Goal: Transaction & Acquisition: Register for event/course

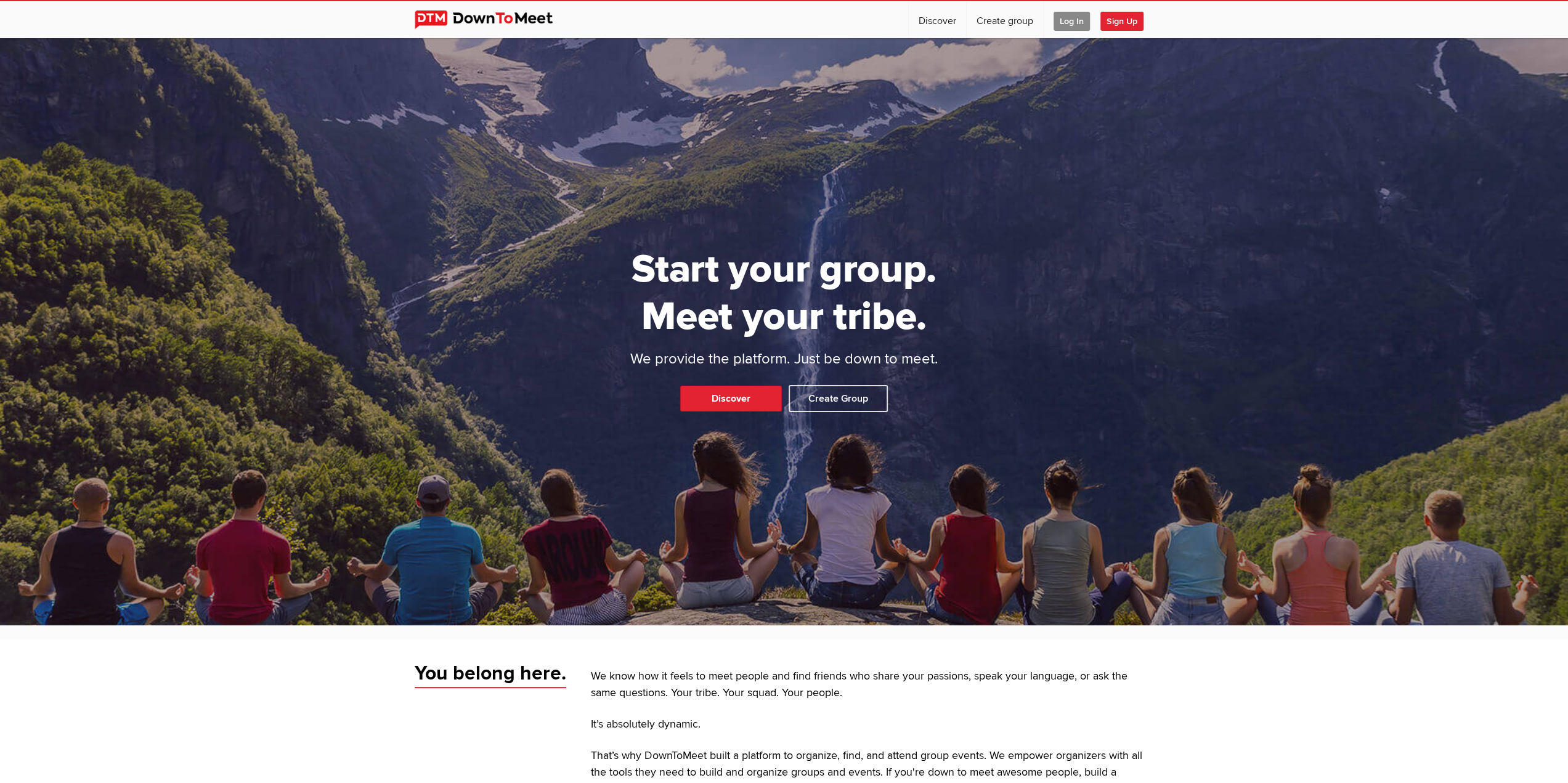
click at [1077, 16] on span "Log In" at bounding box center [1071, 21] width 36 height 19
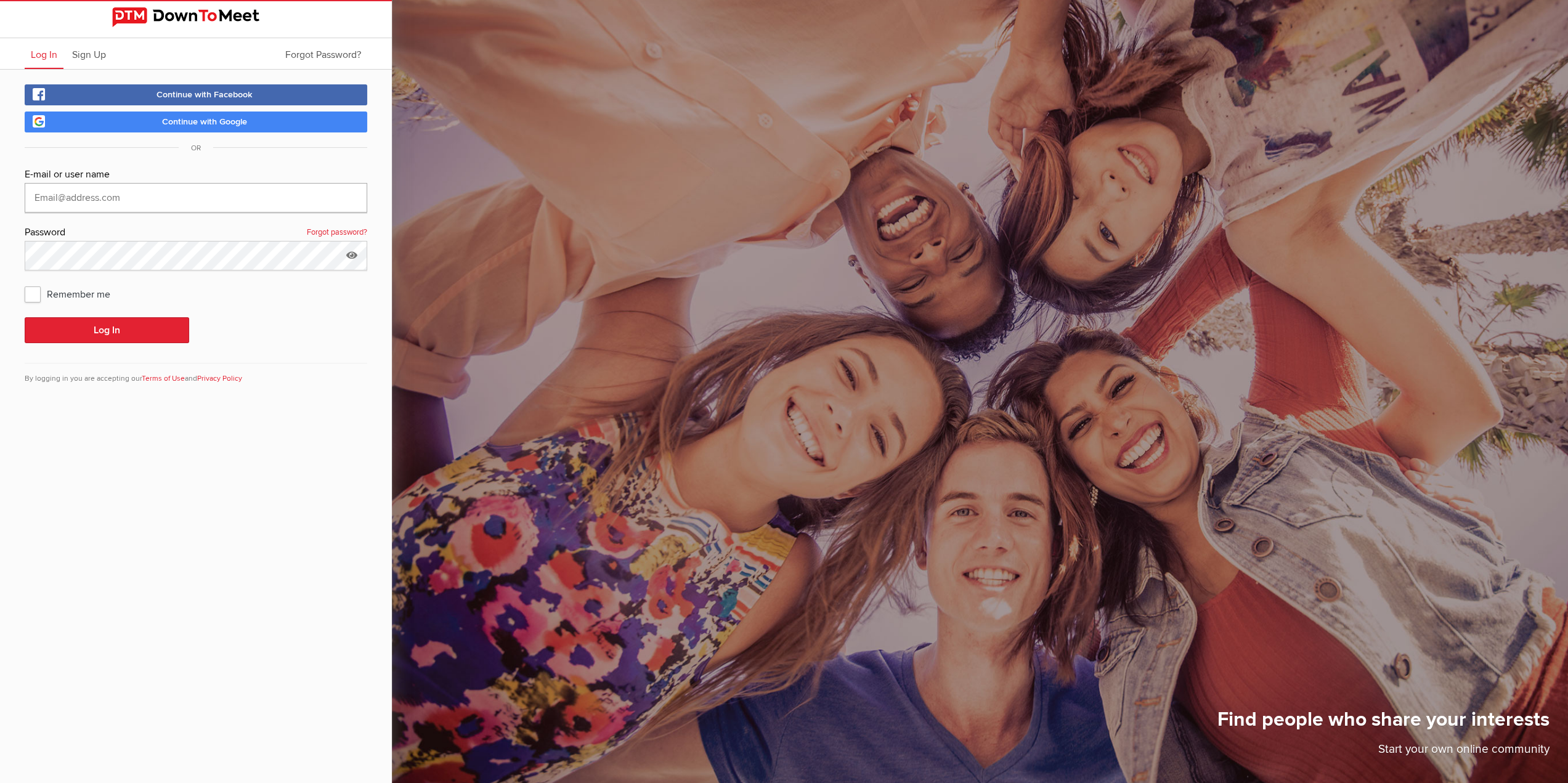
click at [101, 196] on input "text" at bounding box center [196, 198] width 343 height 30
type input "travellingred@googlemail.com"
click at [25, 317] on button "Log In" at bounding box center [107, 330] width 165 height 26
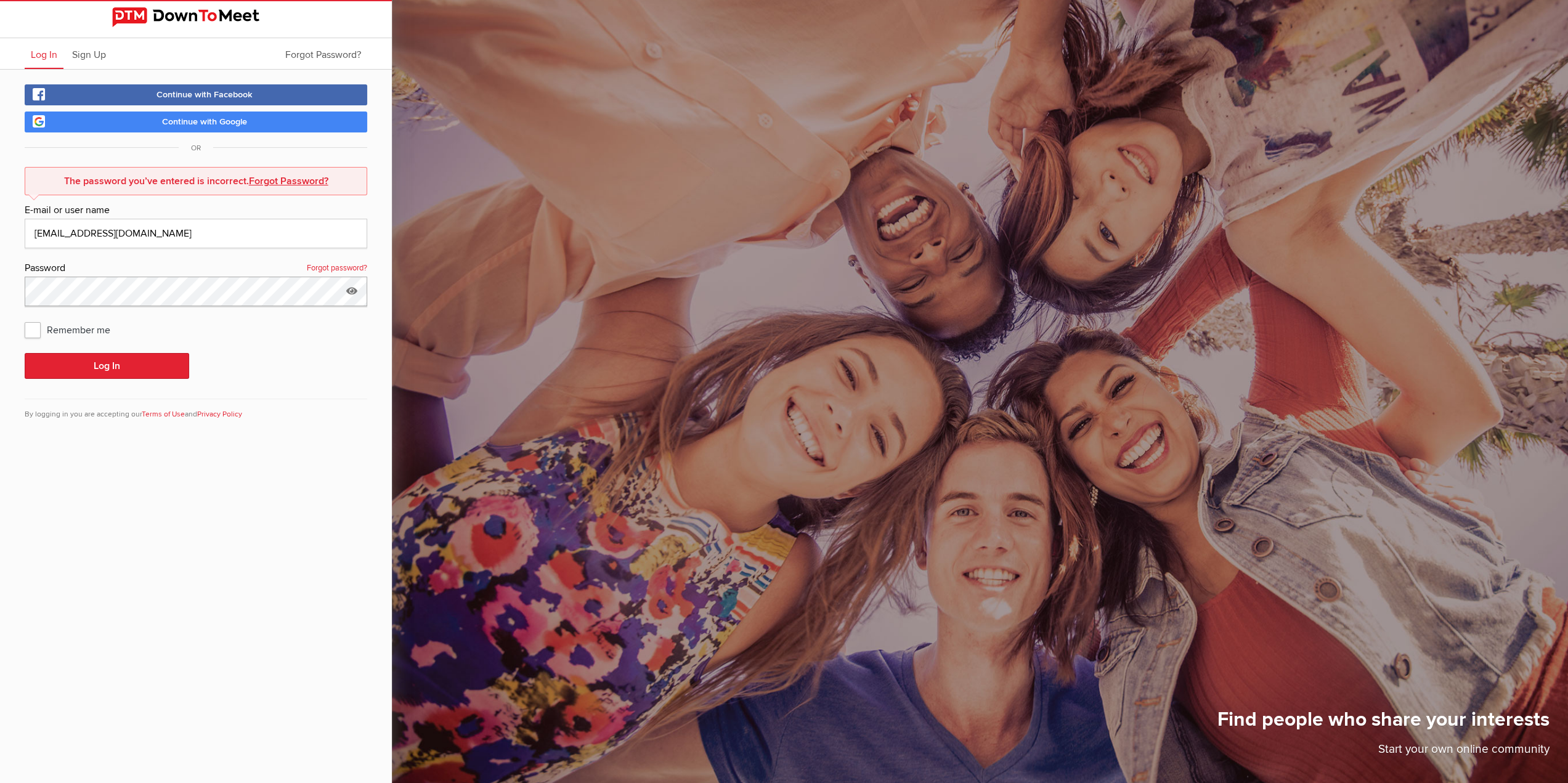
click at [25, 353] on button "Log In" at bounding box center [107, 366] width 165 height 26
click at [123, 365] on button "Log In" at bounding box center [107, 366] width 165 height 26
click at [25, 353] on button "Log In" at bounding box center [107, 366] width 165 height 26
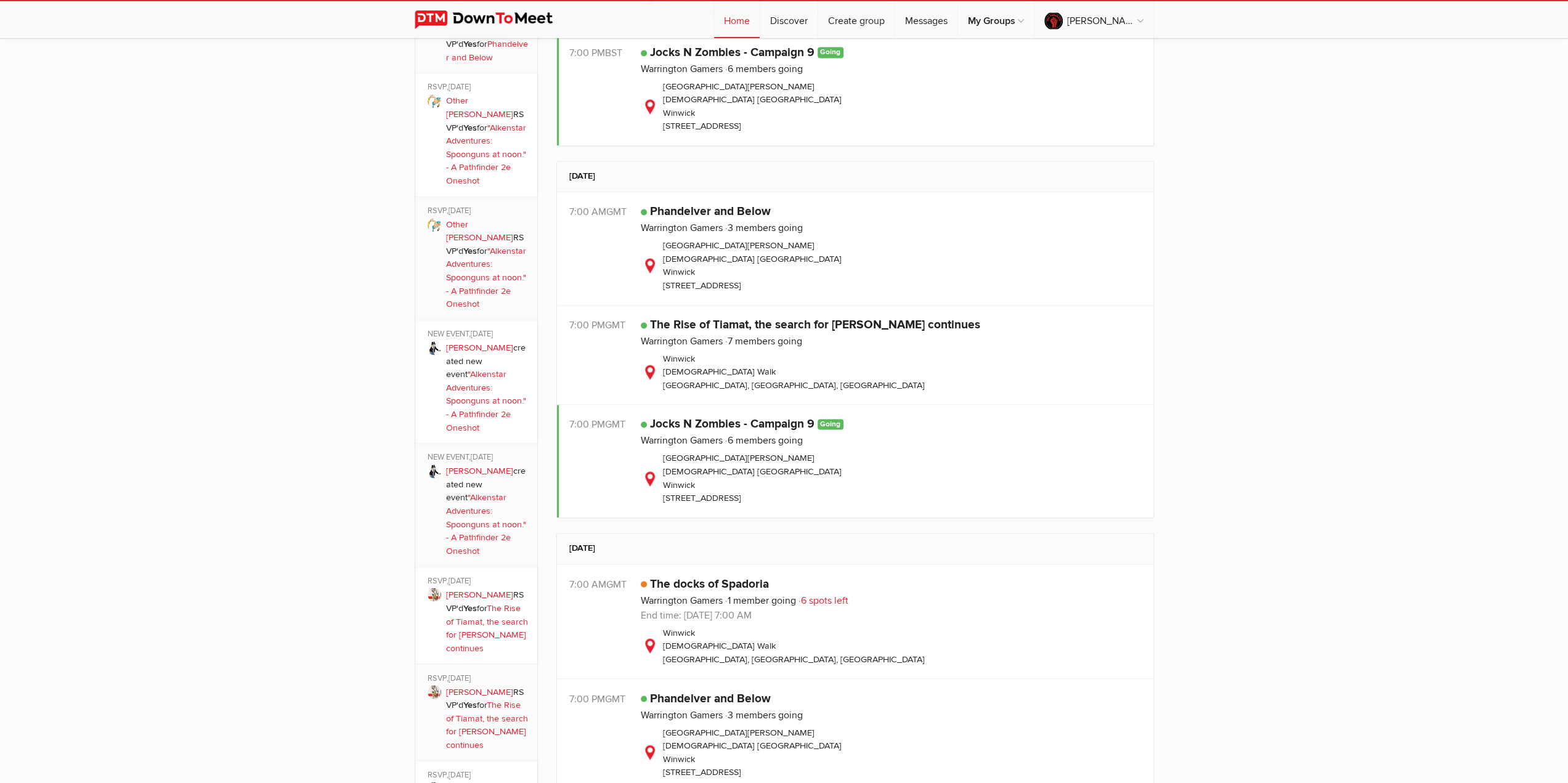
scroll to position [1972, 0]
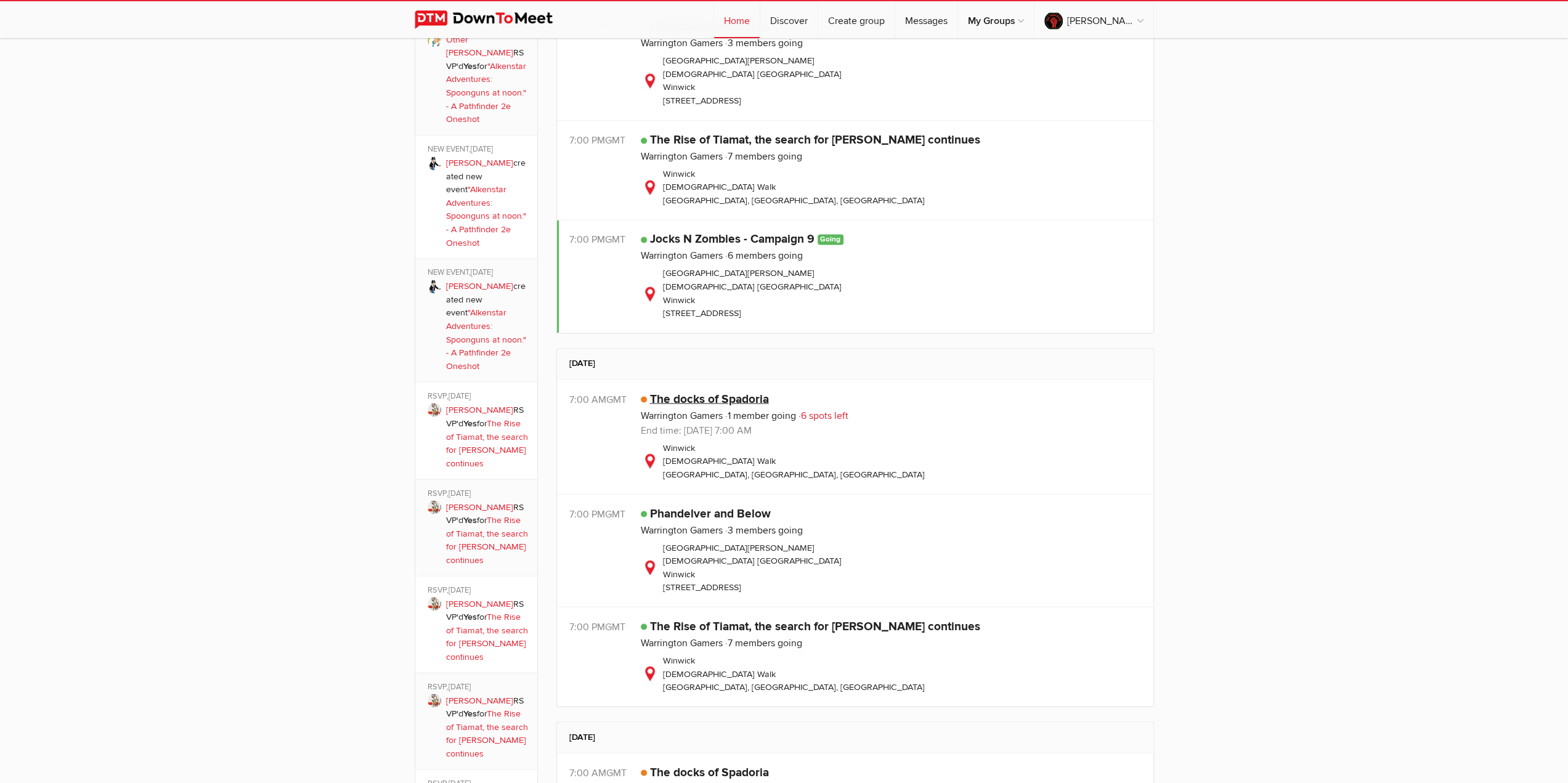
click at [721, 399] on link "The docks of Spadoria" at bounding box center [709, 399] width 119 height 15
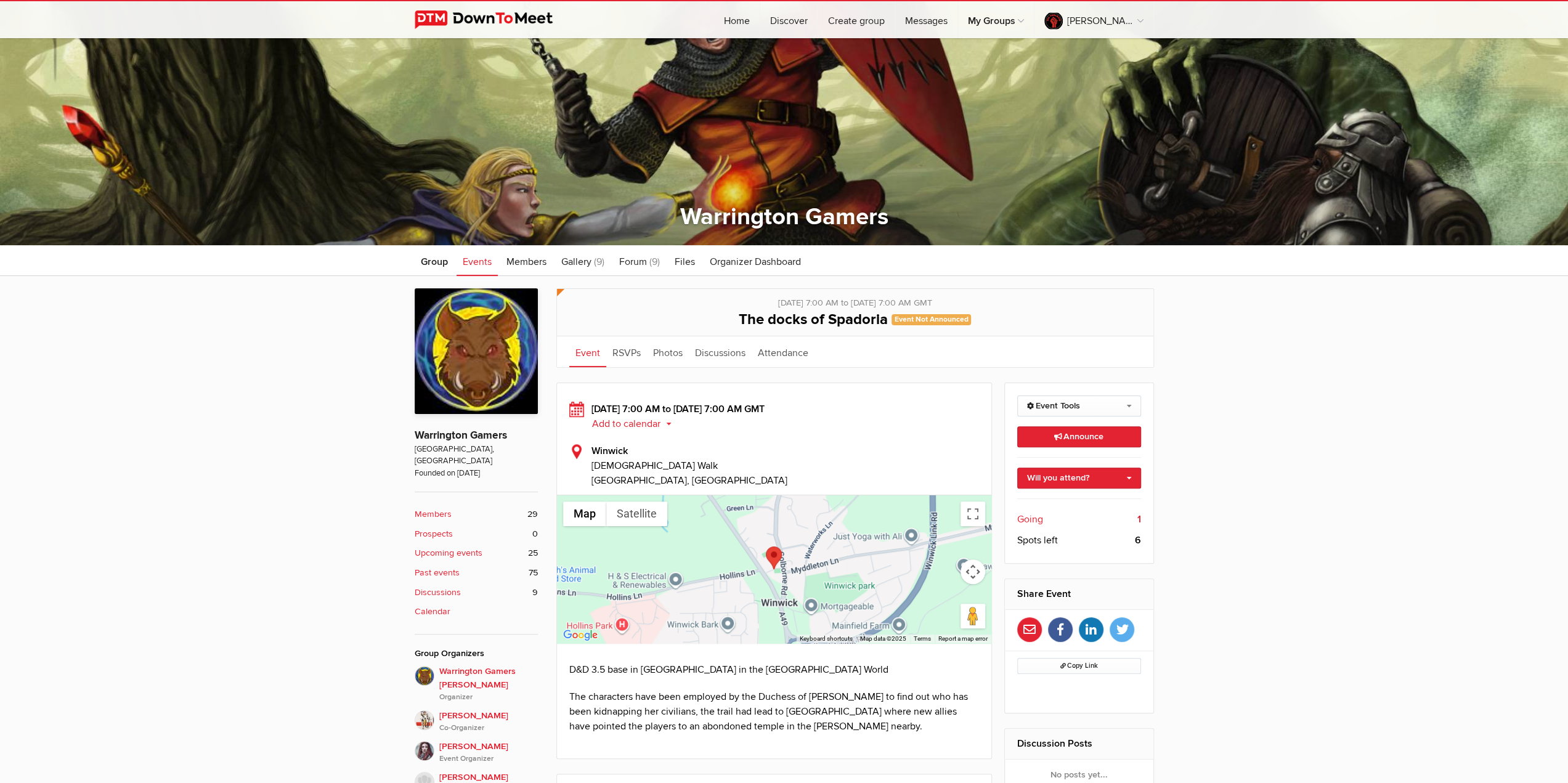
scroll to position [308, 0]
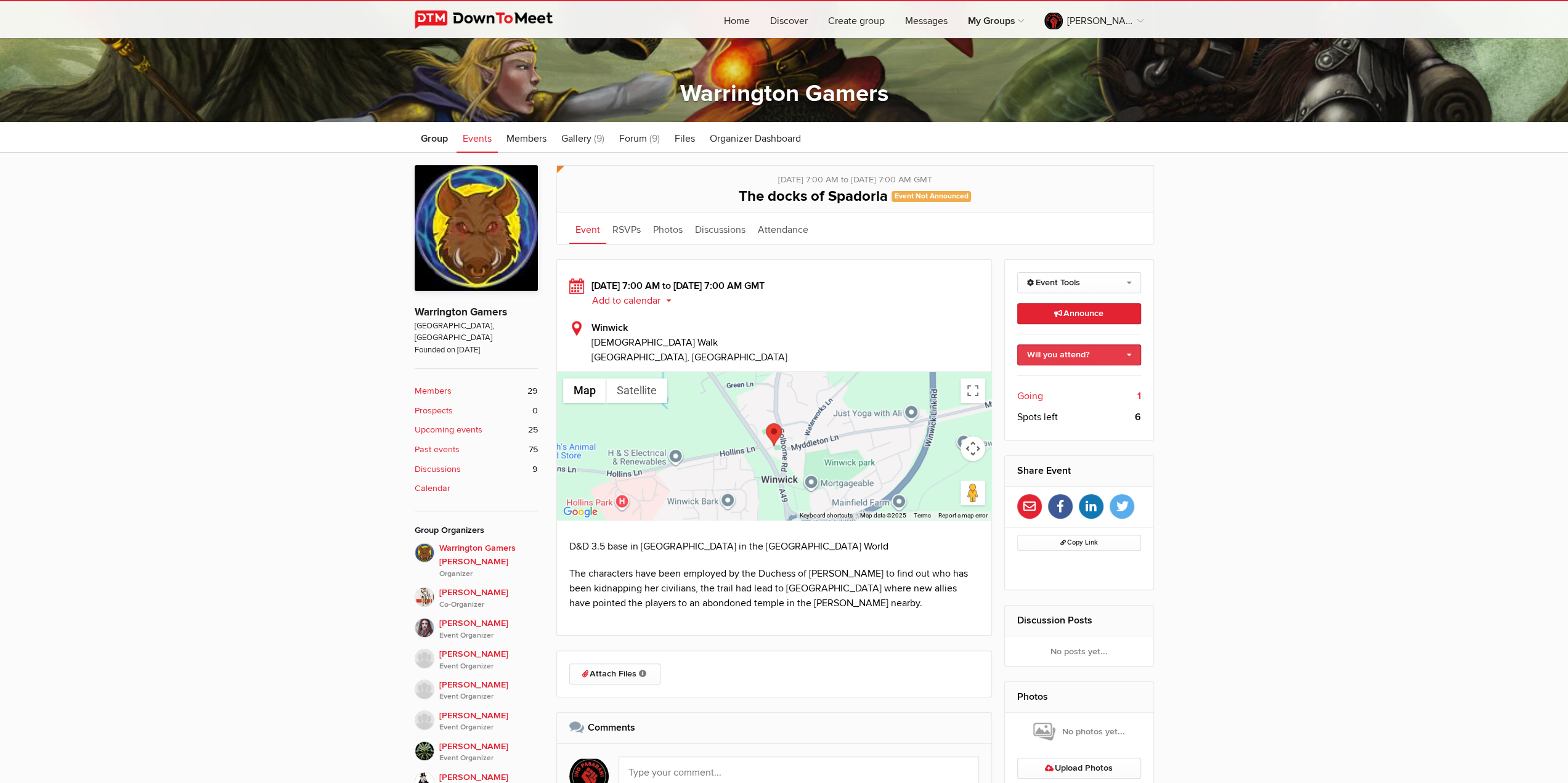
click at [1079, 353] on link "Will you attend?" at bounding box center [1079, 355] width 124 height 21
click at [1070, 379] on link "I'm going" at bounding box center [1079, 382] width 123 height 18
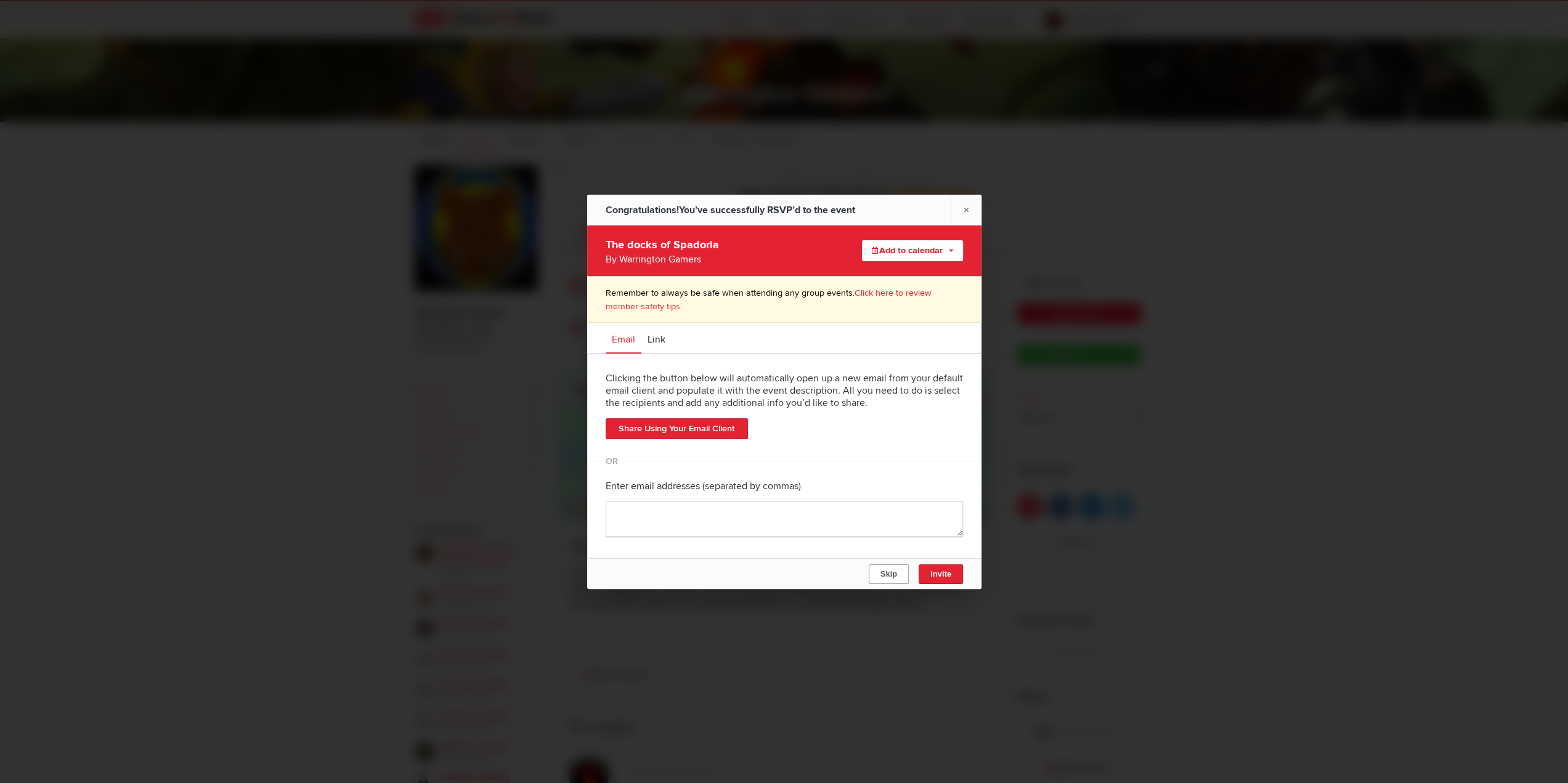
click at [889, 570] on span "Skip" at bounding box center [887, 574] width 16 height 9
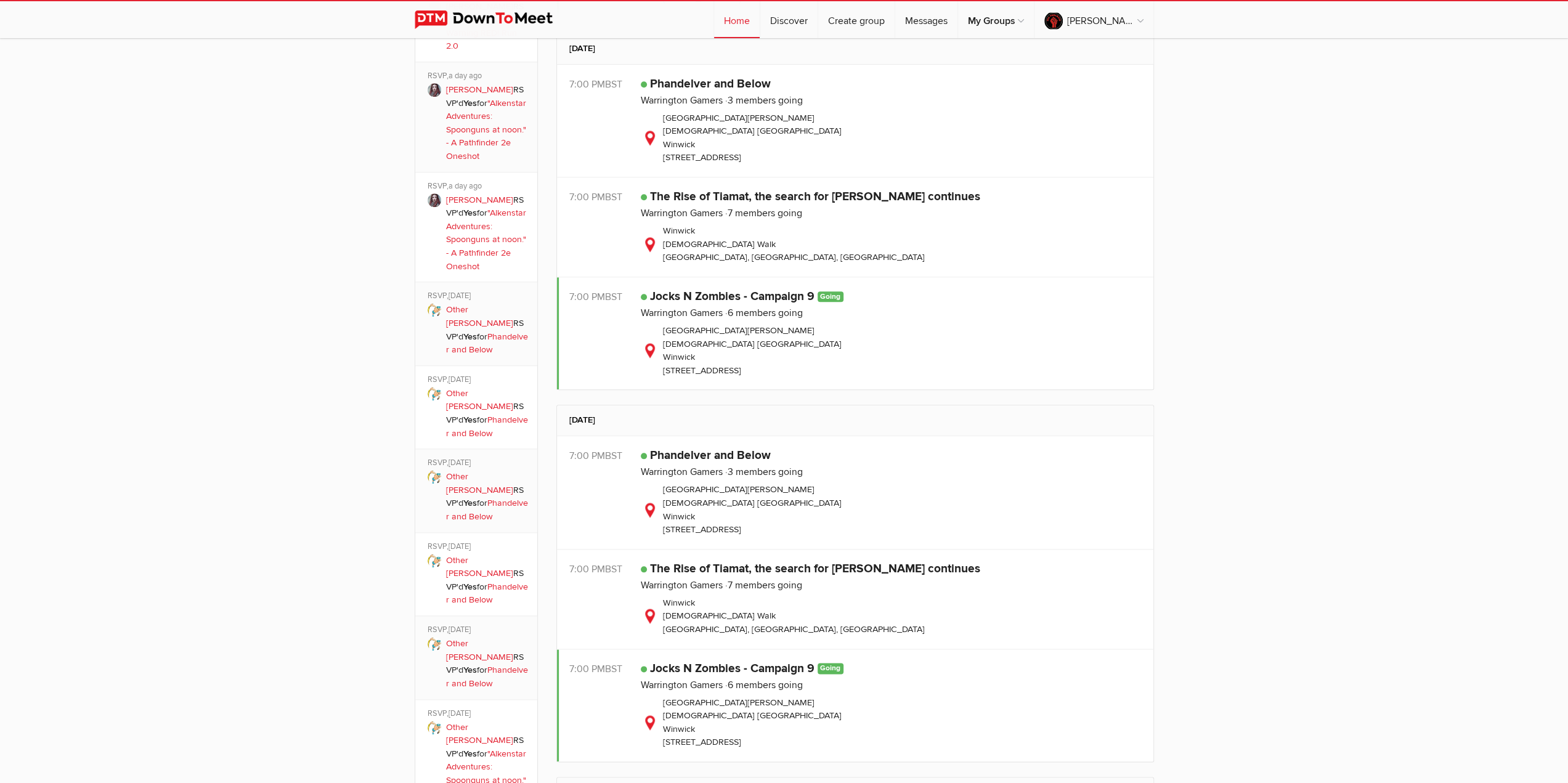
scroll to position [1232, 0]
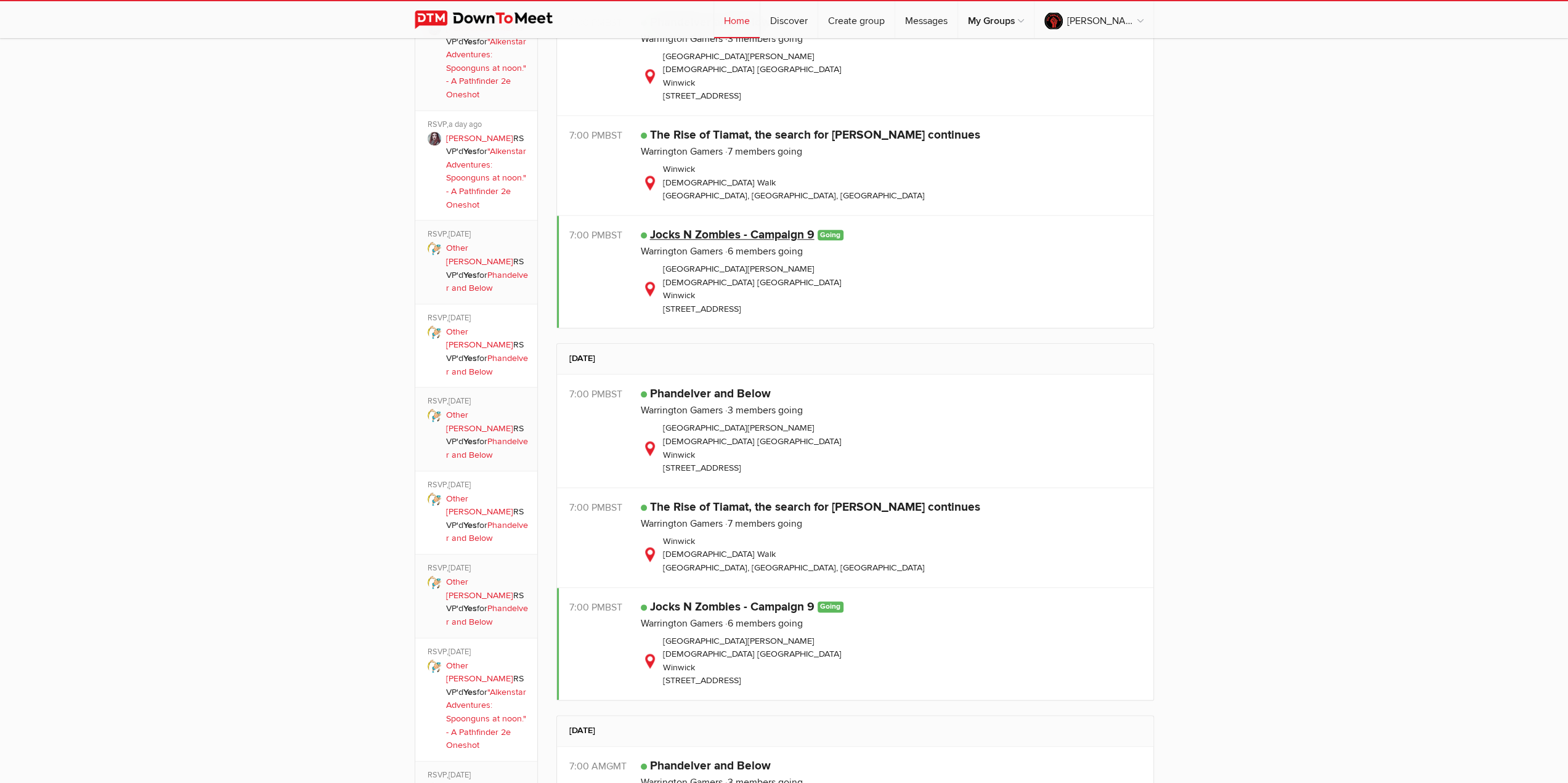
click at [767, 228] on link "Jocks N Zombies - Campaign 9" at bounding box center [732, 235] width 165 height 15
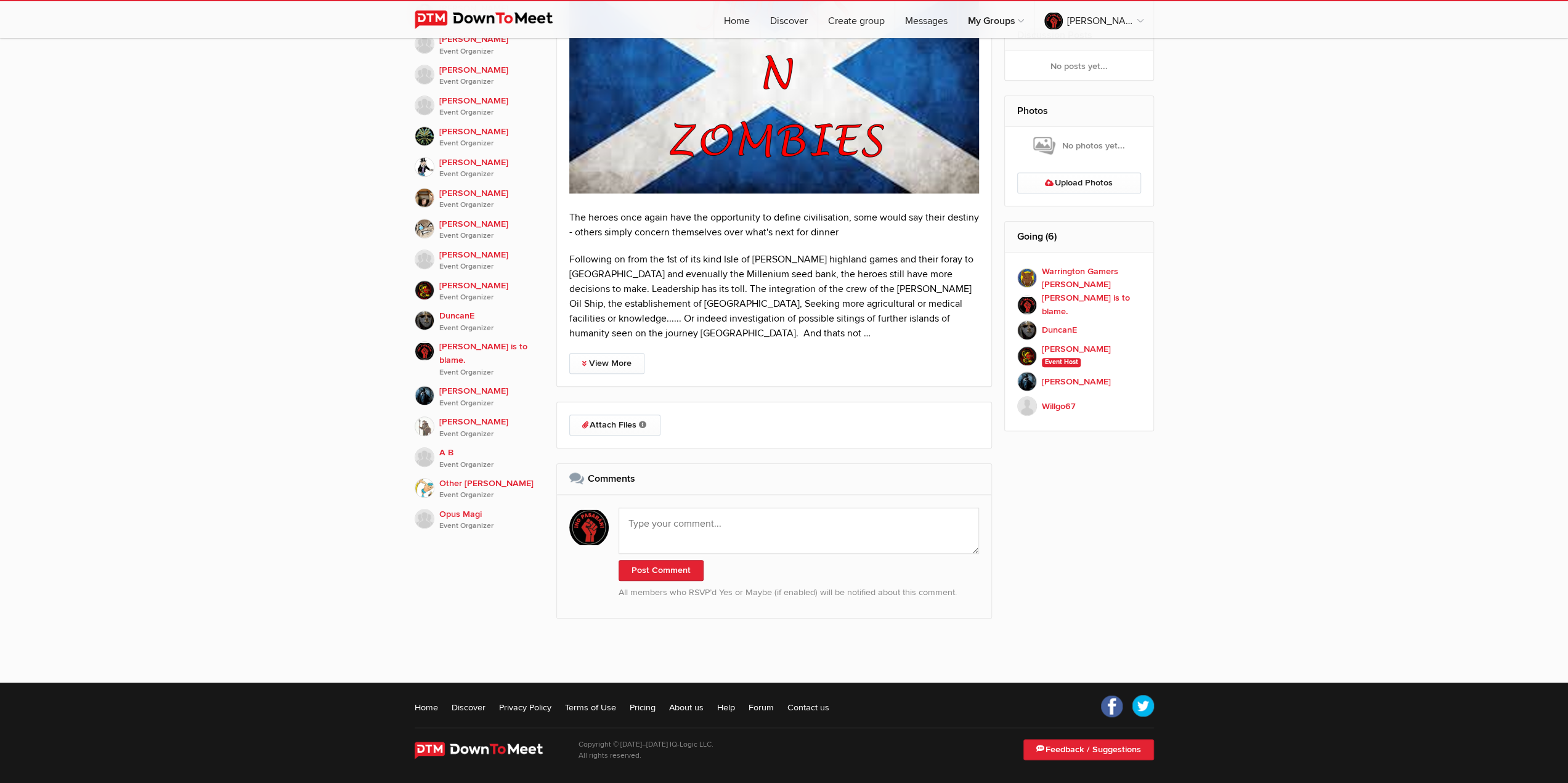
scroll to position [738, 0]
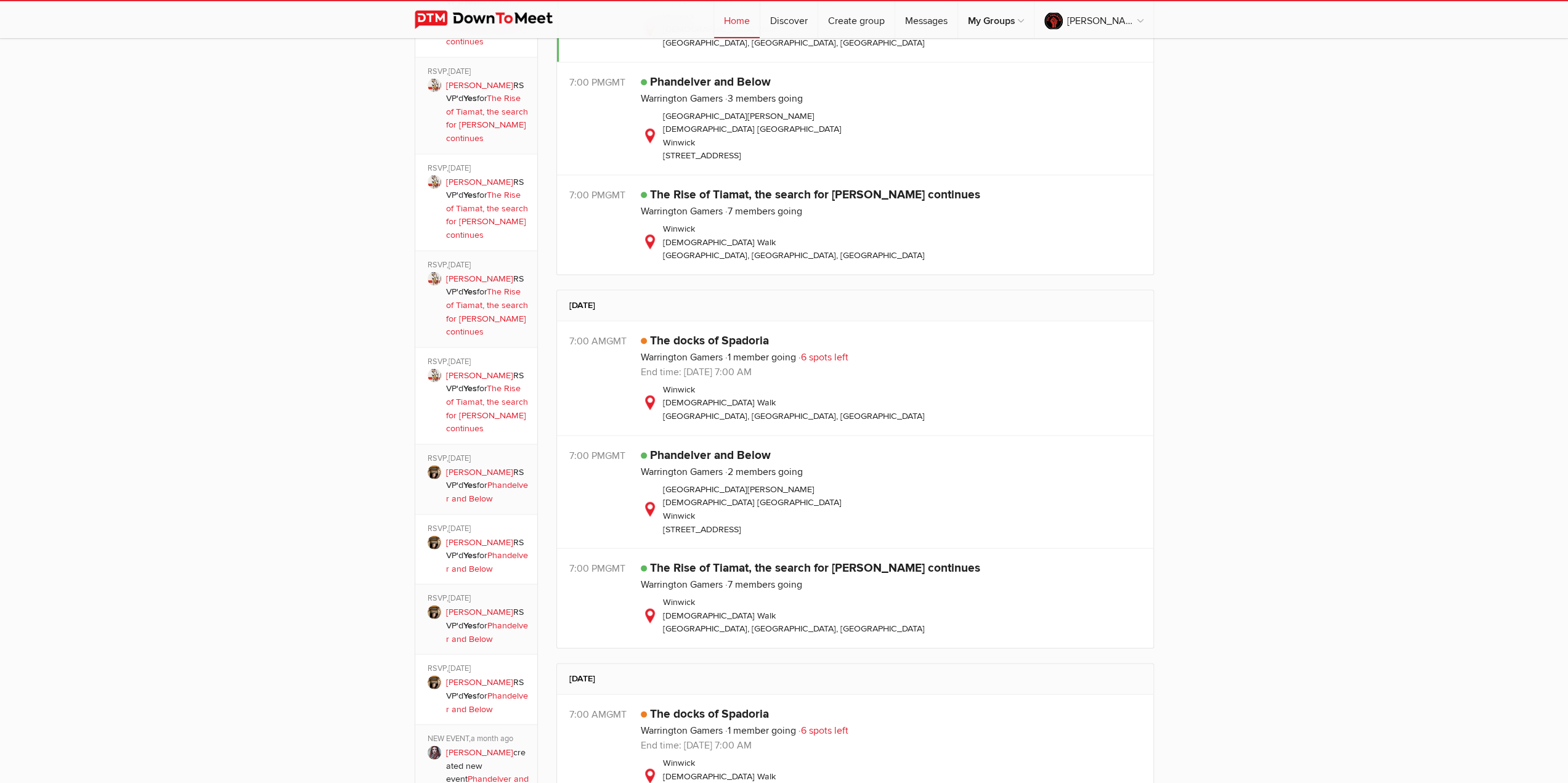
scroll to position [2587, 0]
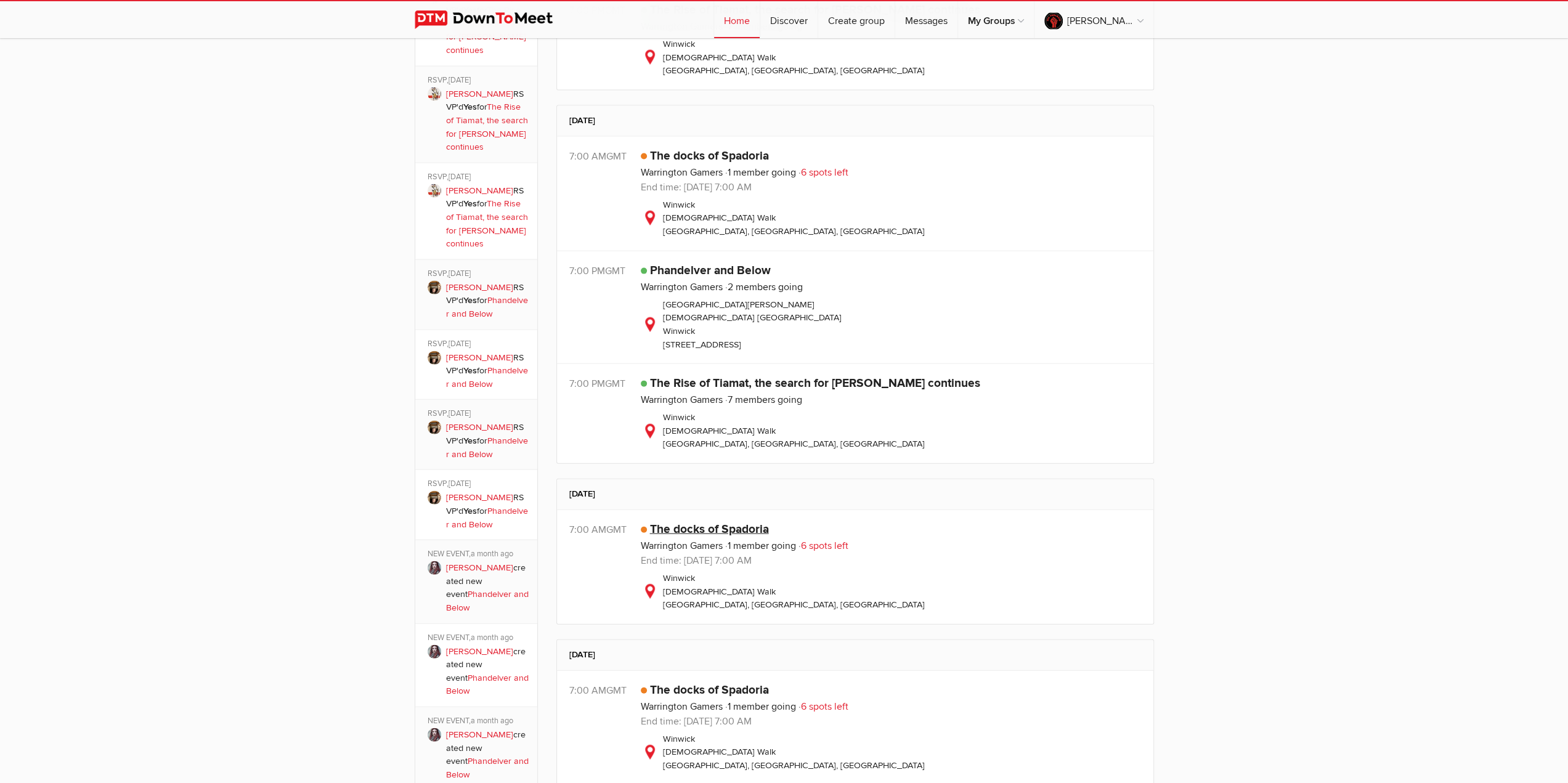
click at [720, 522] on link "The docks of Spadoria" at bounding box center [709, 529] width 119 height 15
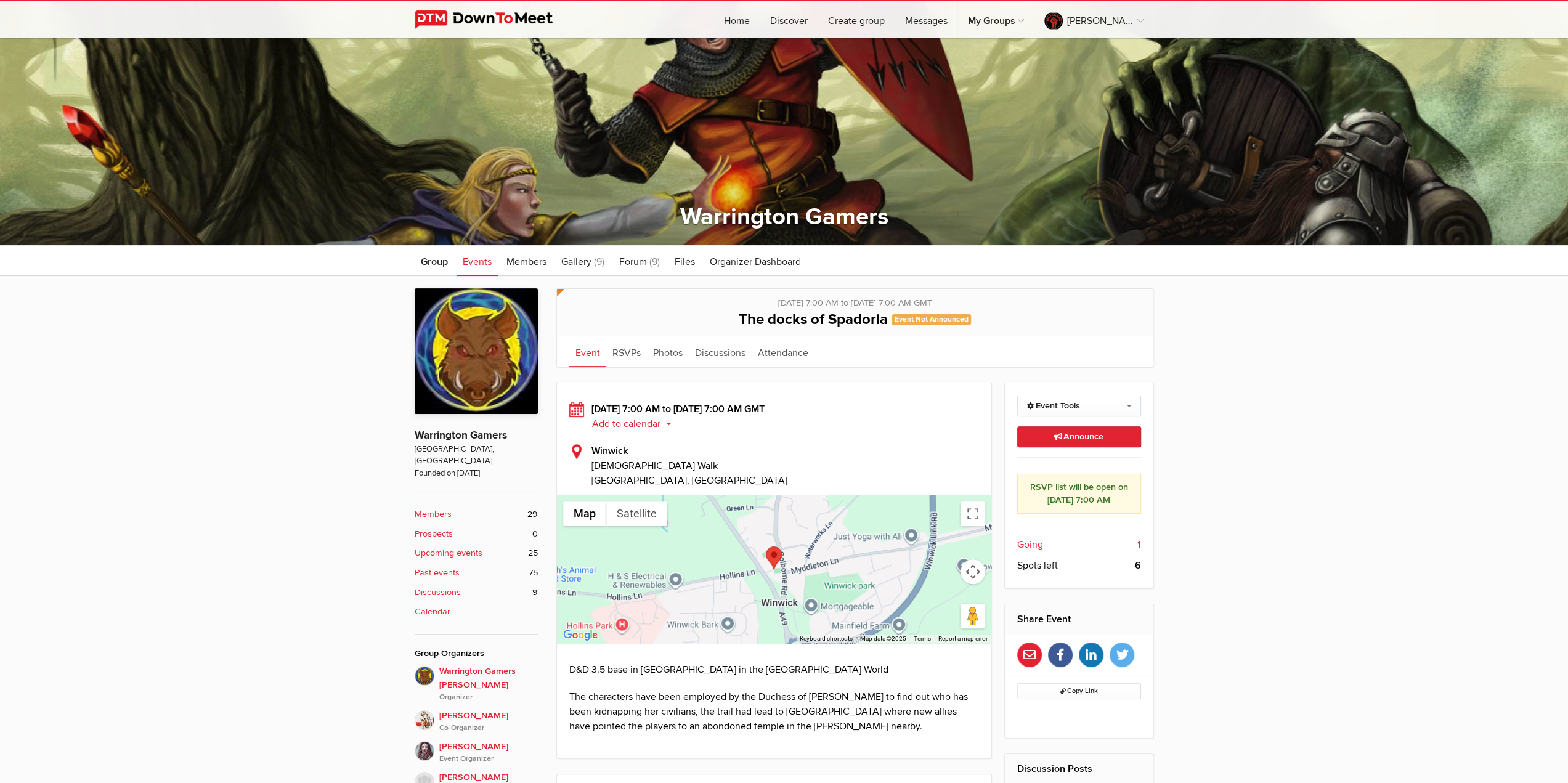
scroll to position [246, 0]
